Goal: Task Accomplishment & Management: Manage account settings

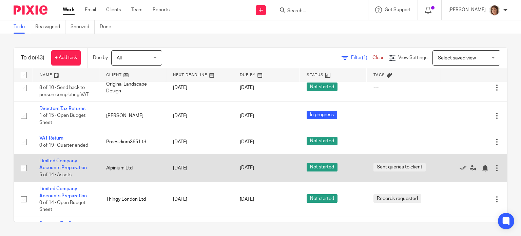
scroll to position [68, 0]
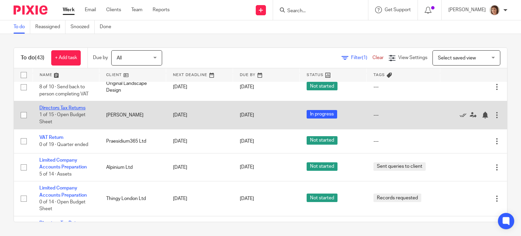
click at [74, 109] on link "Directors Tax Returns" at bounding box center [62, 107] width 46 height 5
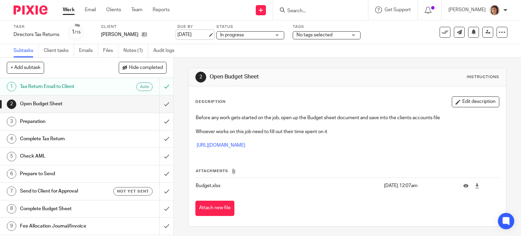
click at [188, 33] on link "[DATE]" at bounding box center [192, 34] width 31 height 7
click at [70, 9] on link "Work" at bounding box center [69, 9] width 12 height 7
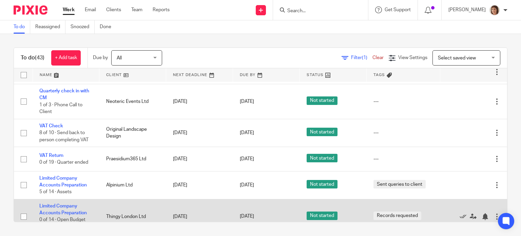
scroll to position [34, 0]
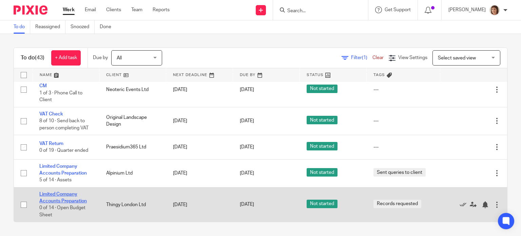
click at [68, 196] on link "Limited Company Accounts Preparation" at bounding box center [62, 197] width 47 height 12
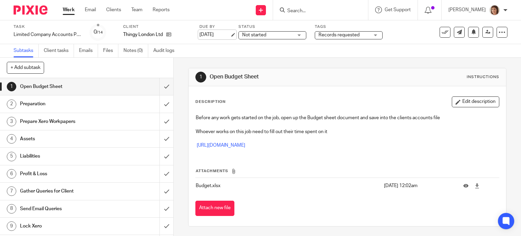
click at [216, 33] on link "[DATE]" at bounding box center [214, 34] width 31 height 7
click at [69, 10] on link "Work" at bounding box center [69, 9] width 12 height 7
